Goal: Transaction & Acquisition: Book appointment/travel/reservation

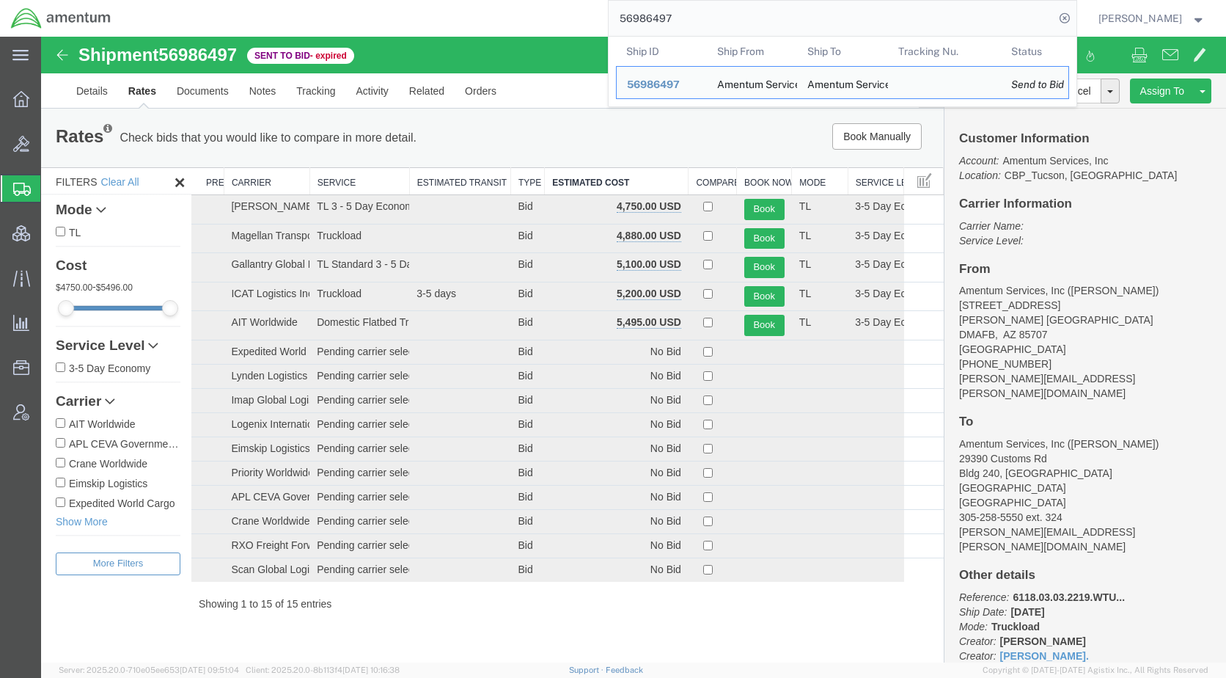
drag, startPoint x: 712, startPoint y: 16, endPoint x: 620, endPoint y: 18, distance: 91.7
click at [620, 18] on div "56986497 Ship ID Ship From Ship To Tracking Nu. Status Ship ID 56986497 Ship Fr…" at bounding box center [599, 18] width 955 height 37
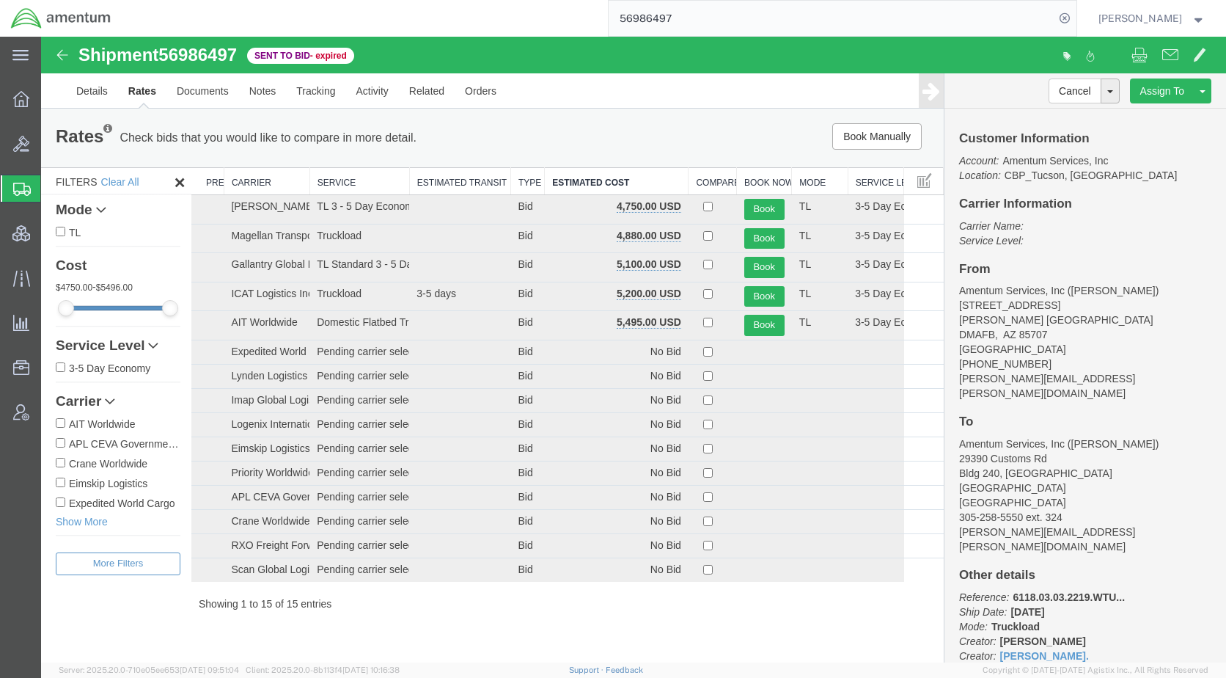
paste input "ILL-25260-023"
click at [1075, 12] on icon at bounding box center [1064, 18] width 21 height 21
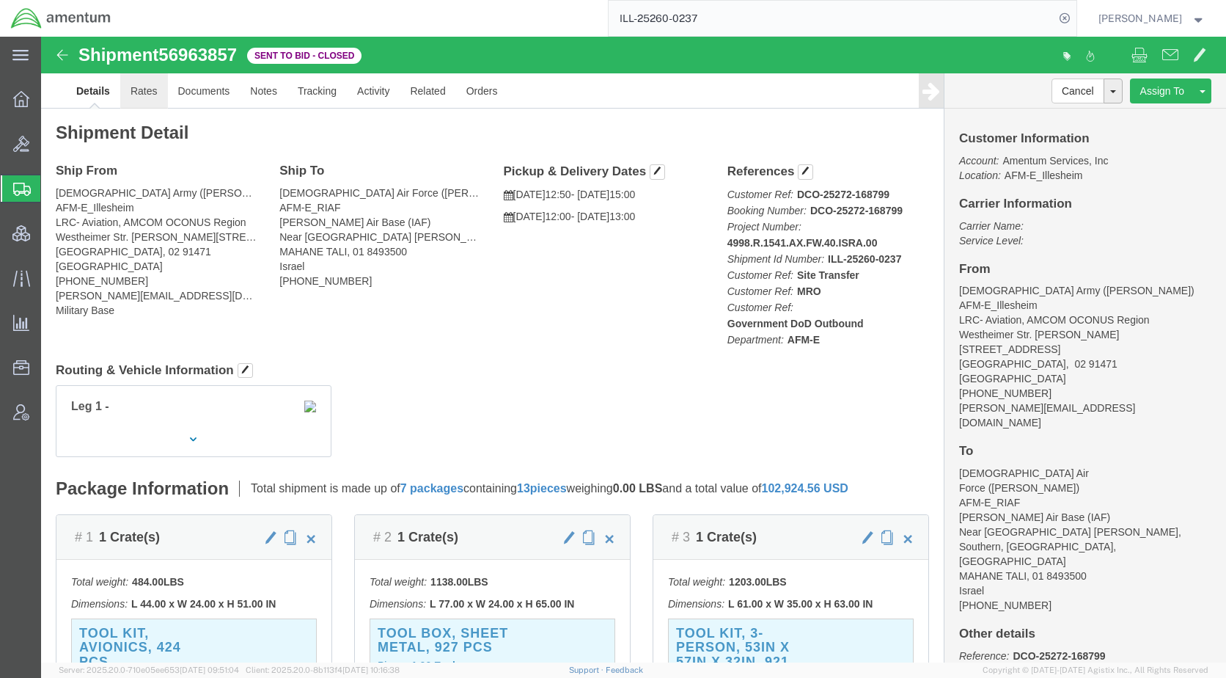
click link "Rates"
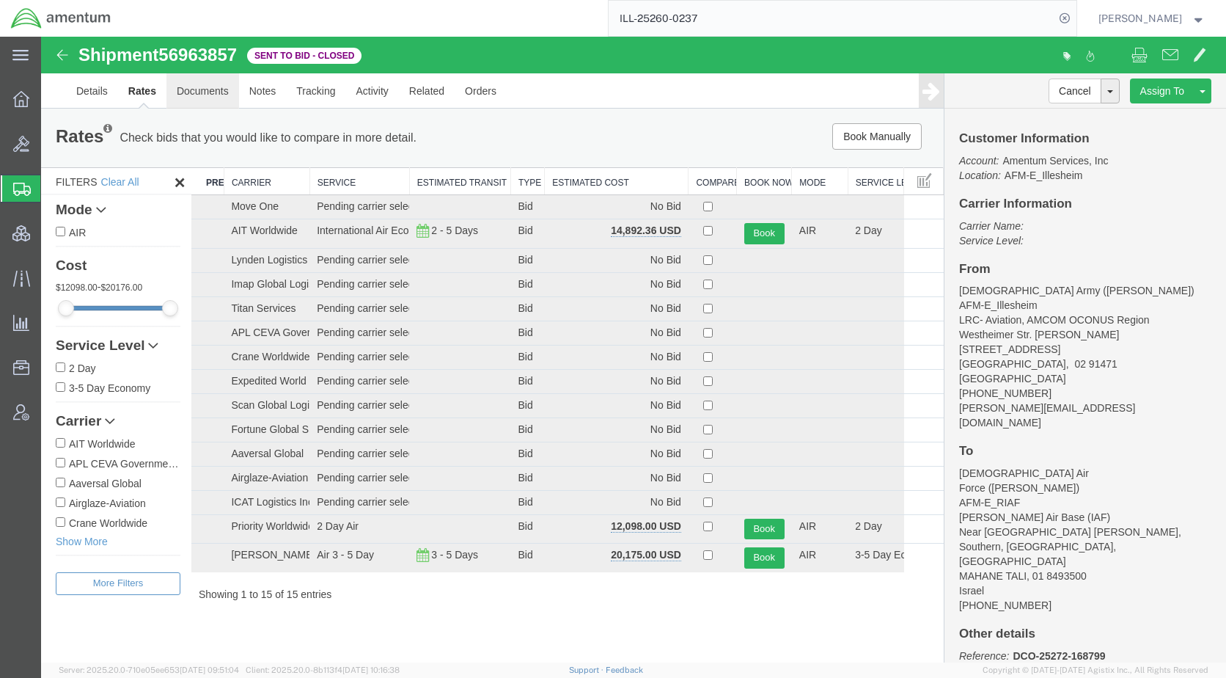
click at [204, 84] on link "Documents" at bounding box center [202, 90] width 73 height 35
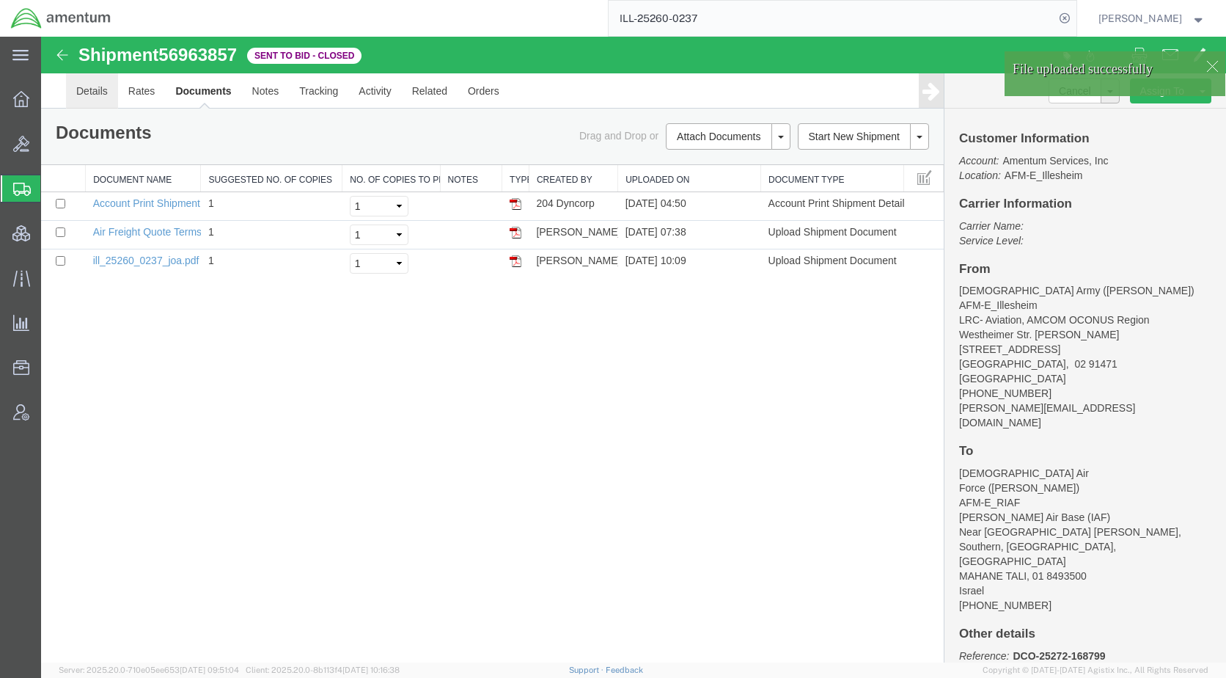
drag, startPoint x: 130, startPoint y: 131, endPoint x: 89, endPoint y: 94, distance: 55.0
click at [89, 94] on link "Details" at bounding box center [92, 90] width 52 height 35
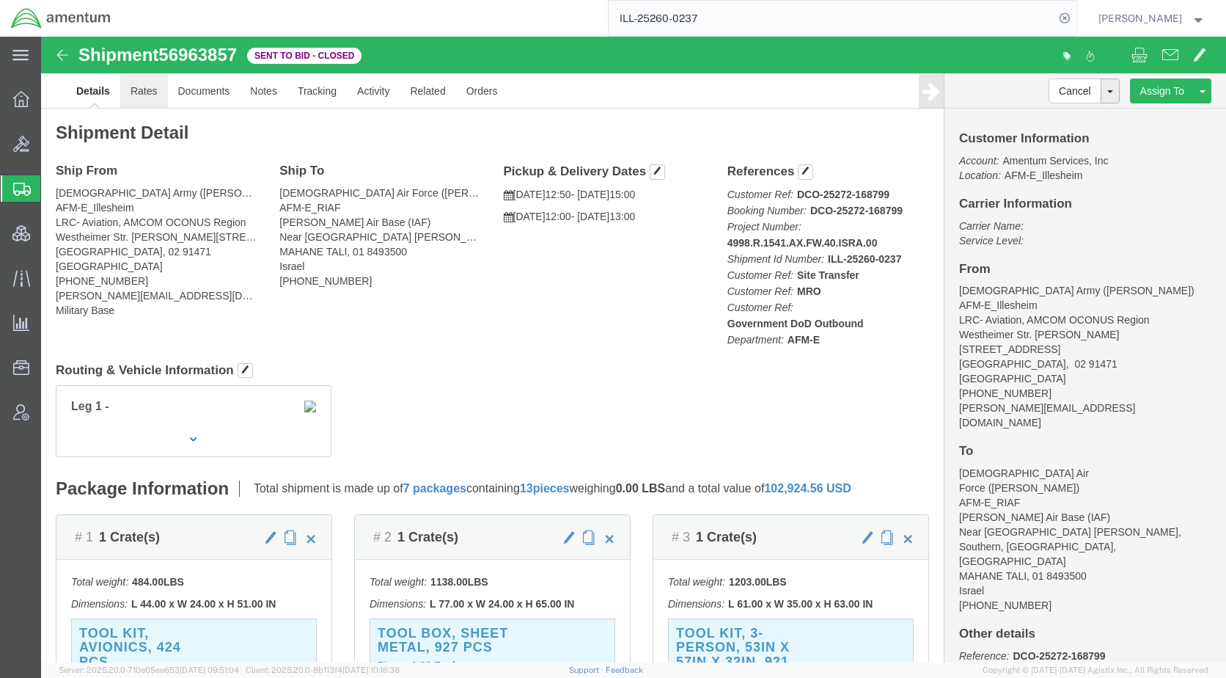
click link "Rates"
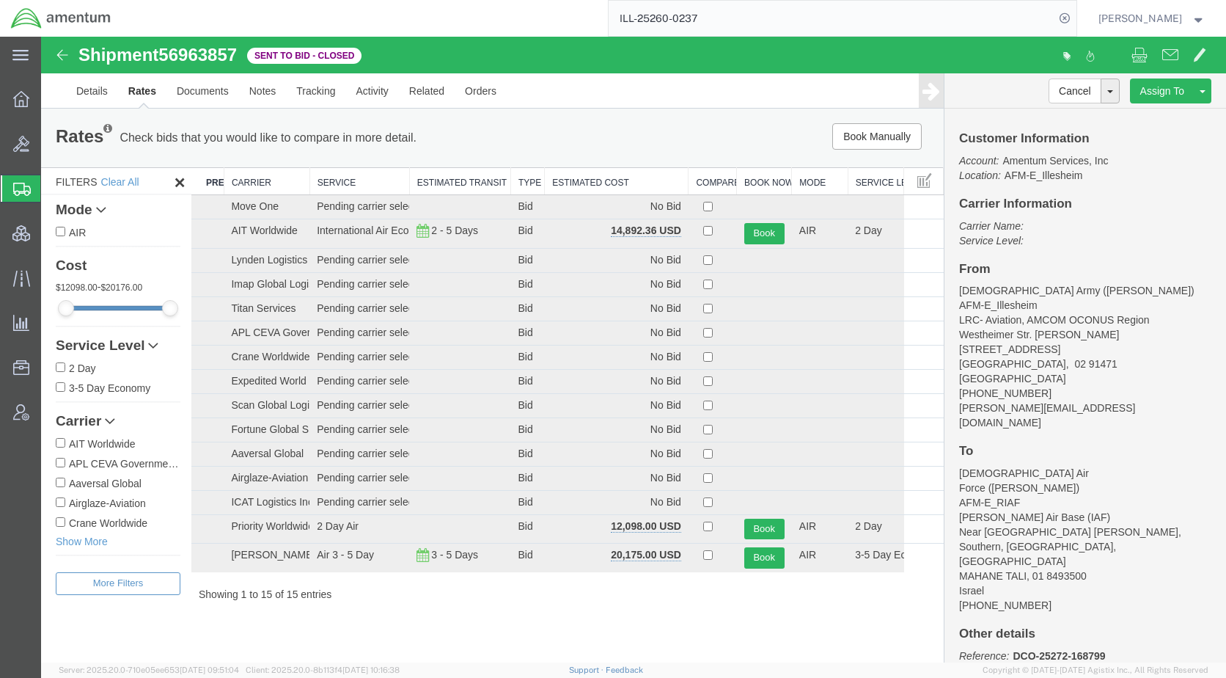
click at [593, 177] on th "Estimated Cost" at bounding box center [617, 181] width 144 height 27
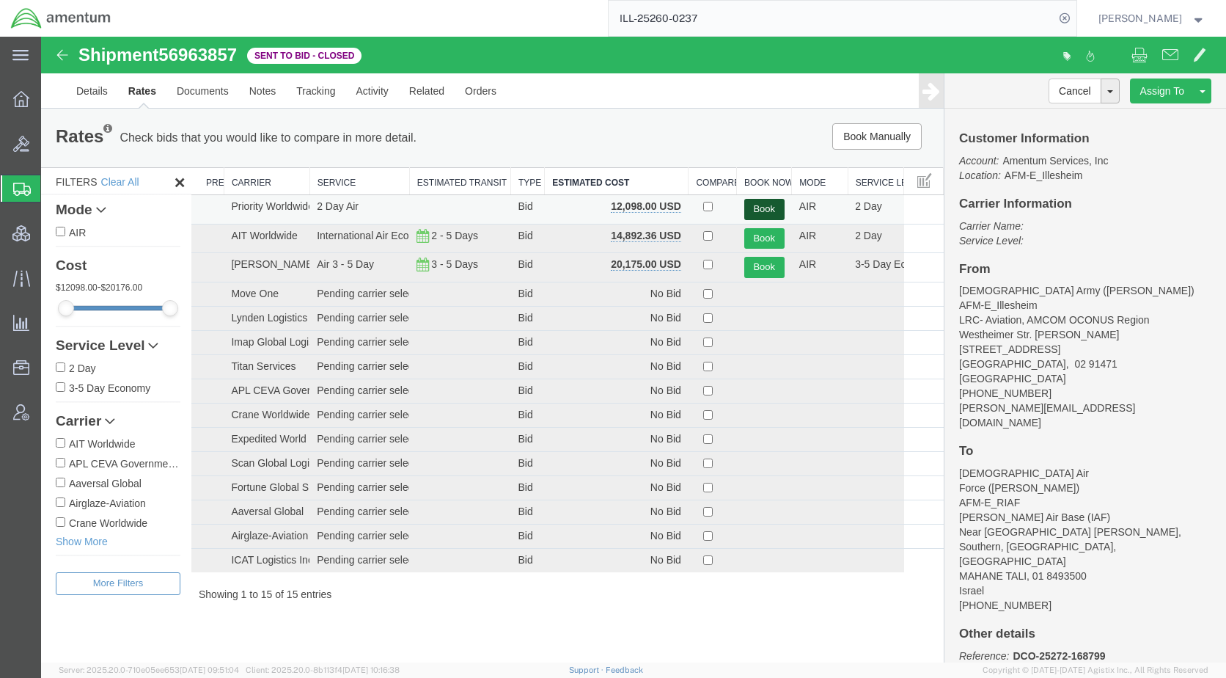
click at [760, 205] on button "Book" at bounding box center [764, 209] width 40 height 21
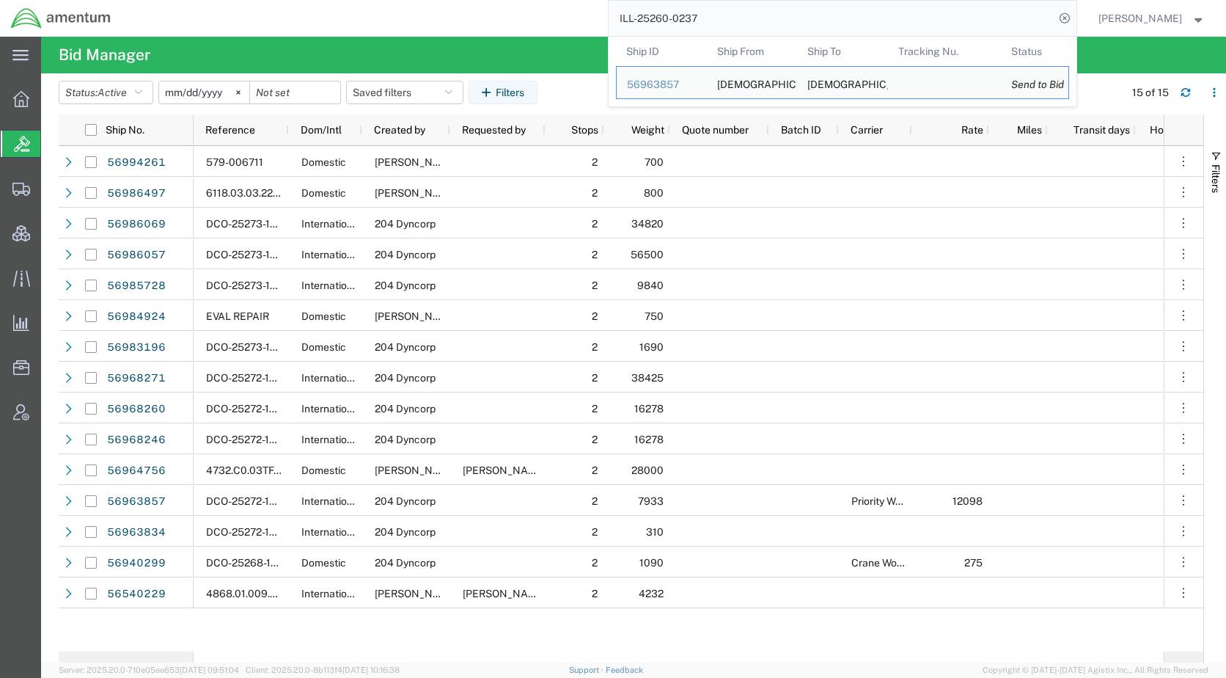
drag, startPoint x: 778, startPoint y: 16, endPoint x: 625, endPoint y: 21, distance: 153.3
click at [625, 21] on div "ILL-25260-0237 Ship ID Ship From Ship To Tracking Nu. Status Ship ID 56963857 S…" at bounding box center [599, 18] width 955 height 37
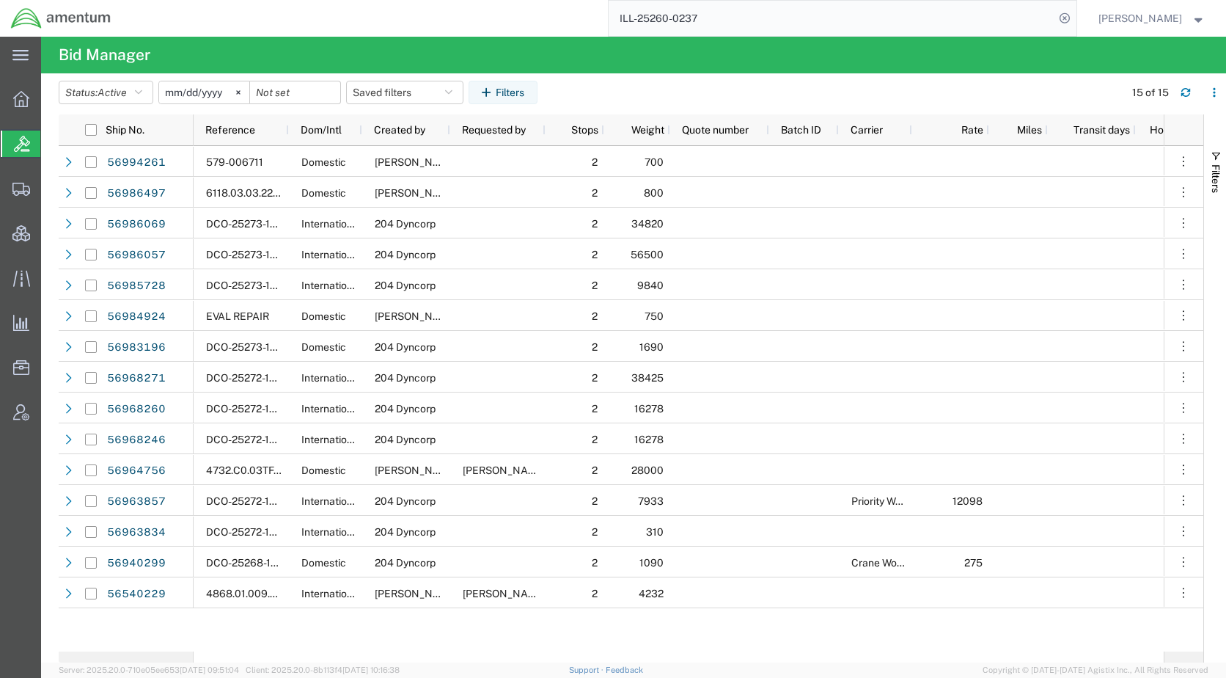
paste input "5698649"
type input "56986497"
click at [1075, 16] on icon at bounding box center [1064, 18] width 21 height 21
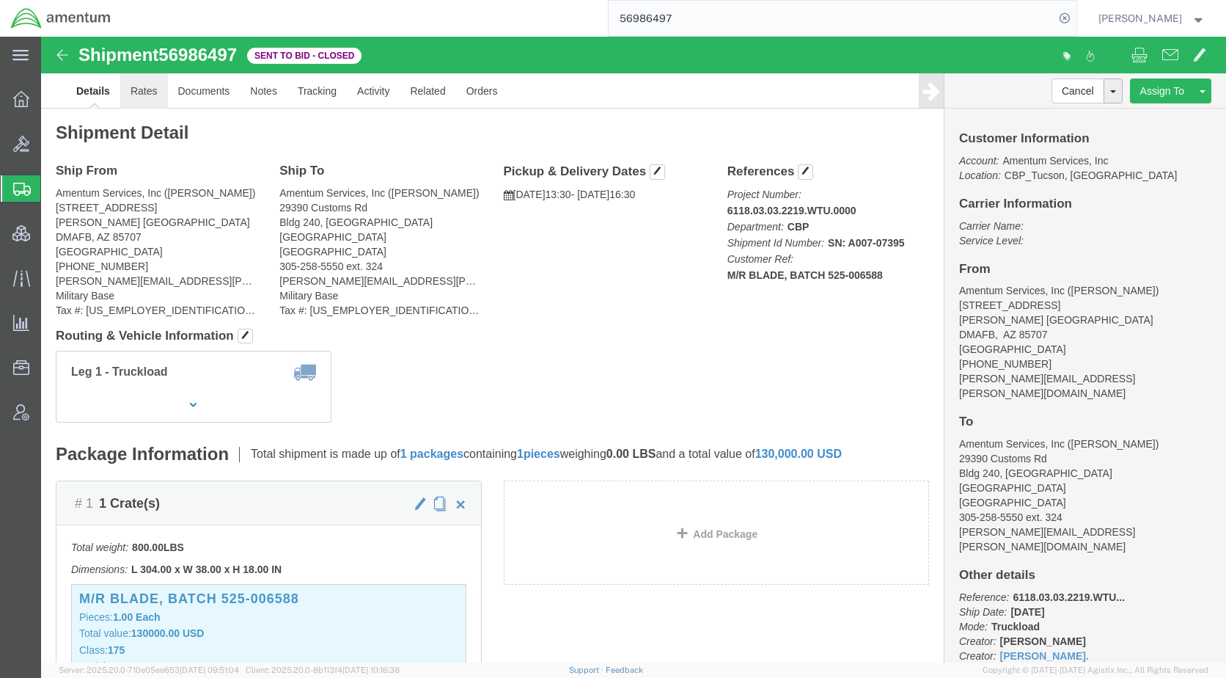
click link "Rates"
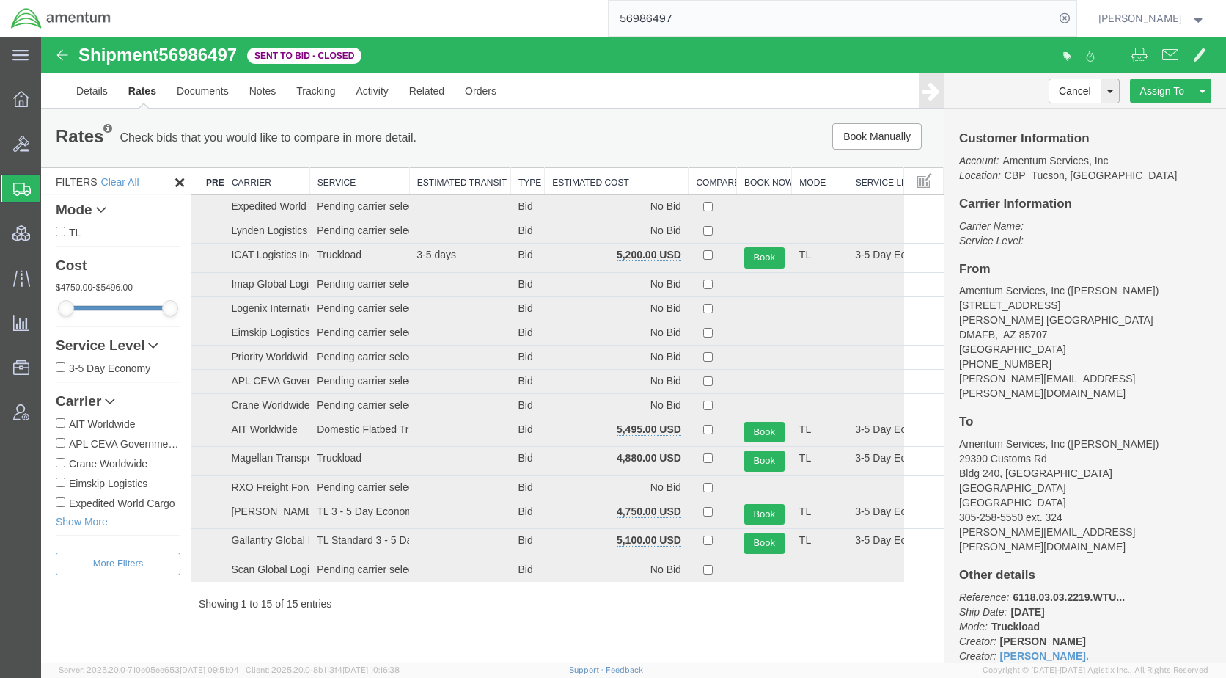
click at [609, 184] on th "Estimated Cost" at bounding box center [617, 181] width 144 height 27
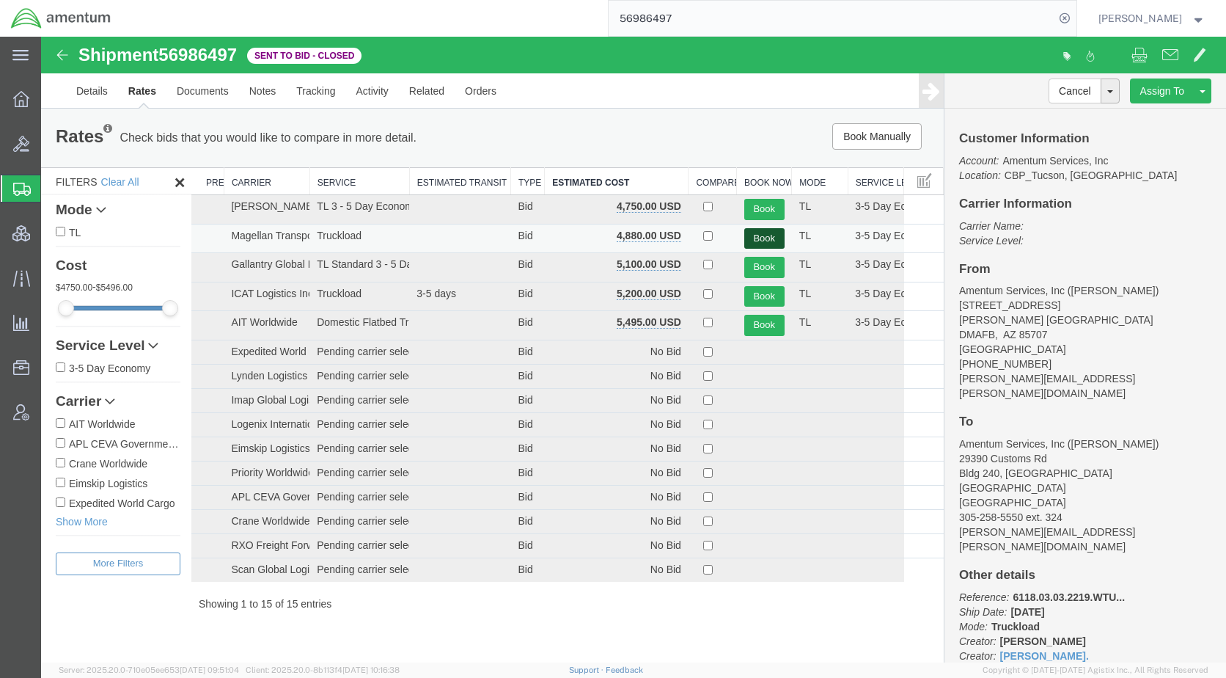
click at [755, 235] on button "Book" at bounding box center [764, 238] width 40 height 21
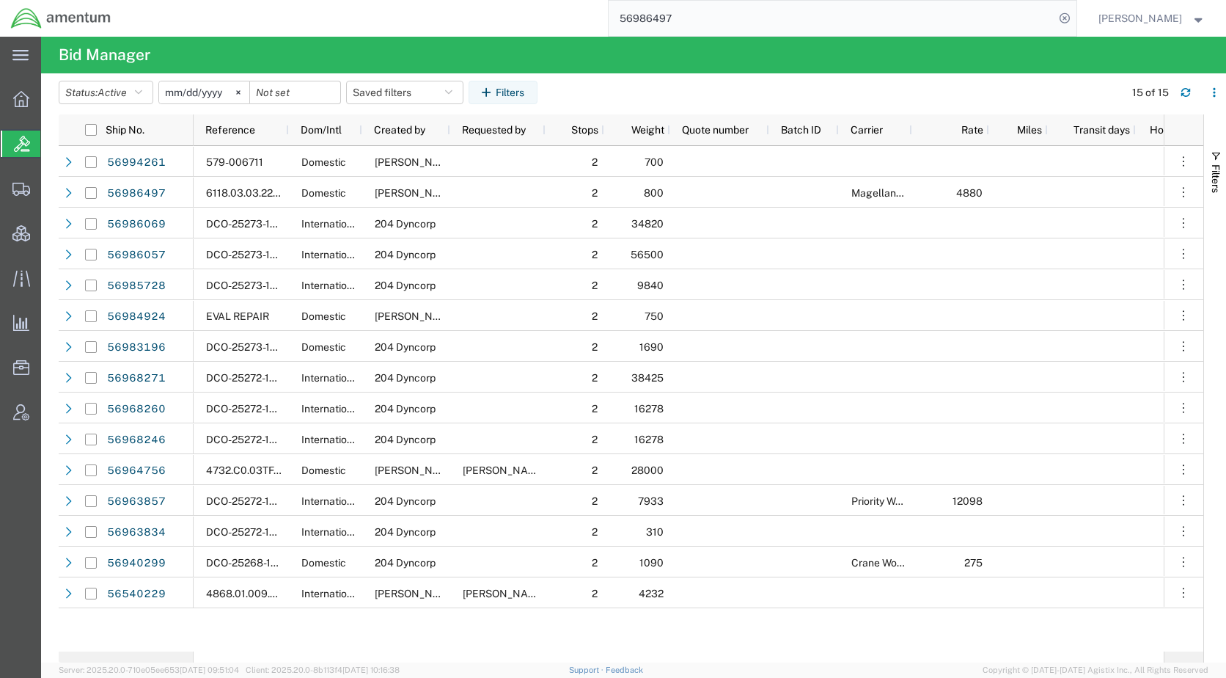
click at [783, 83] on agx-table-filter-chips "Status: Active Active All Awaiting Confirmation Awarded Closed Expired Open Wit…" at bounding box center [588, 98] width 1058 height 34
click at [51, 185] on span "Shipments" at bounding box center [45, 188] width 10 height 29
